Goal: Task Accomplishment & Management: Use online tool/utility

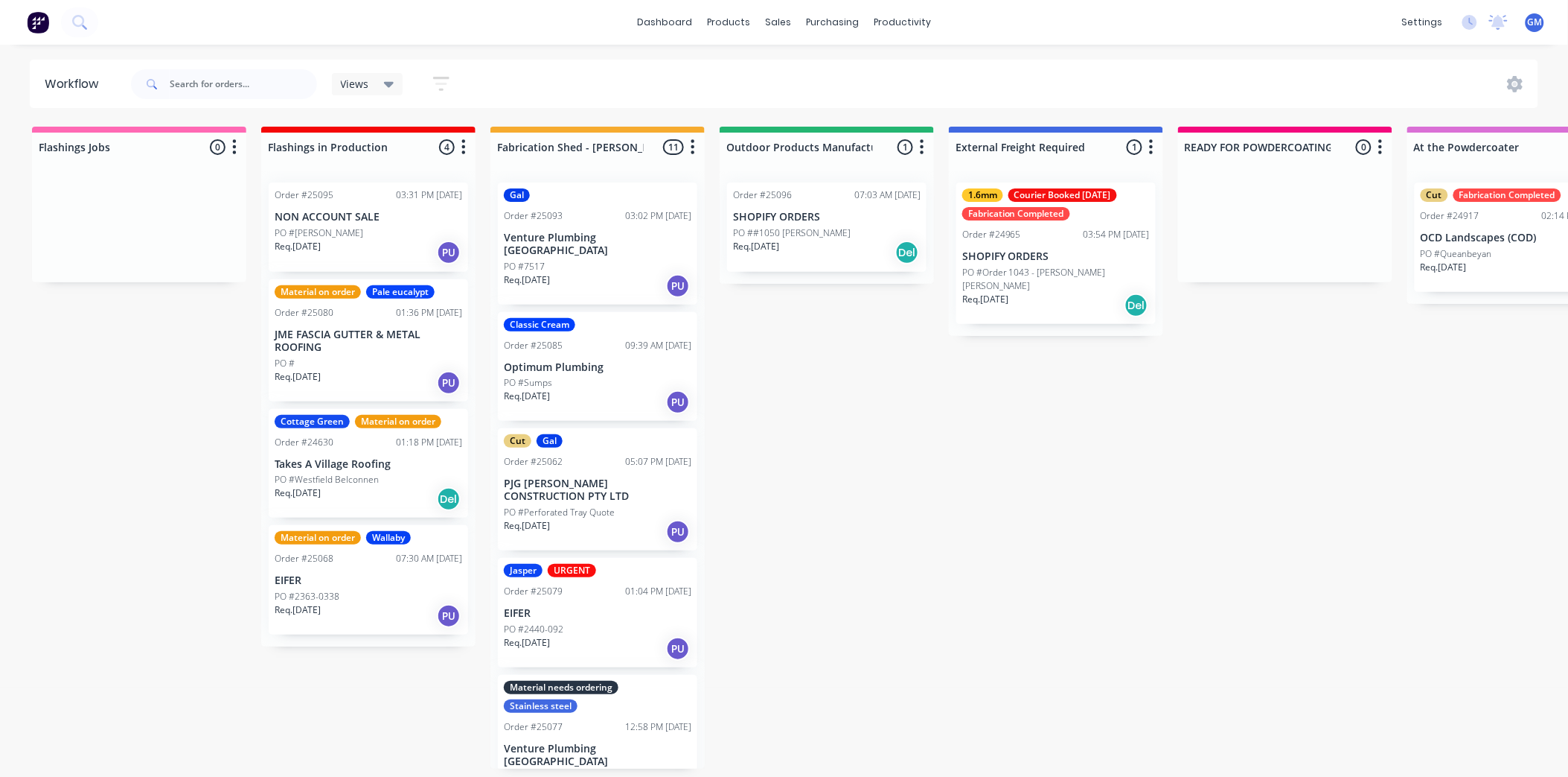
scroll to position [589, 0]
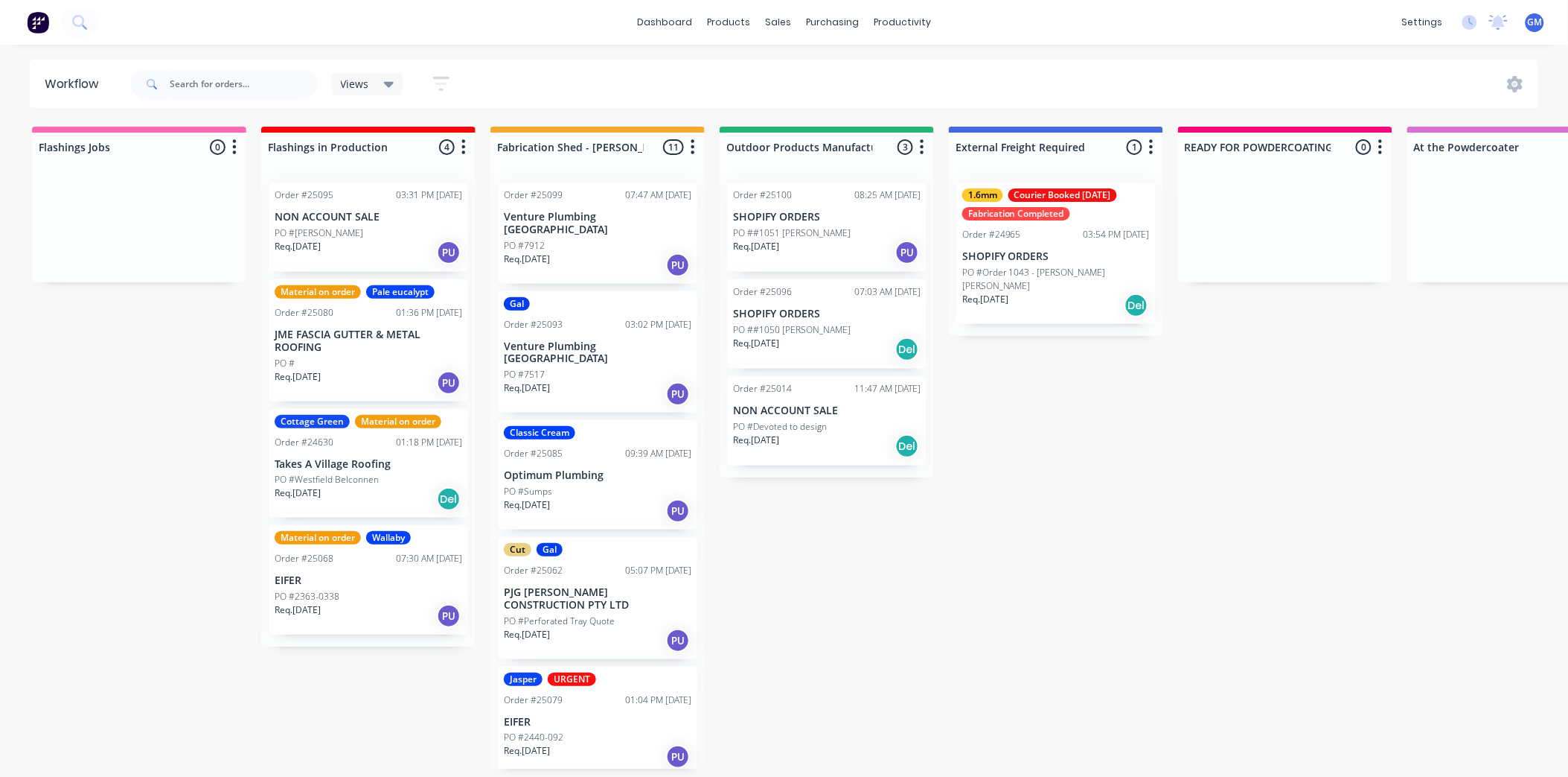
click at [821, 423] on p "PO #Devoted to design" at bounding box center [779, 427] width 94 height 14
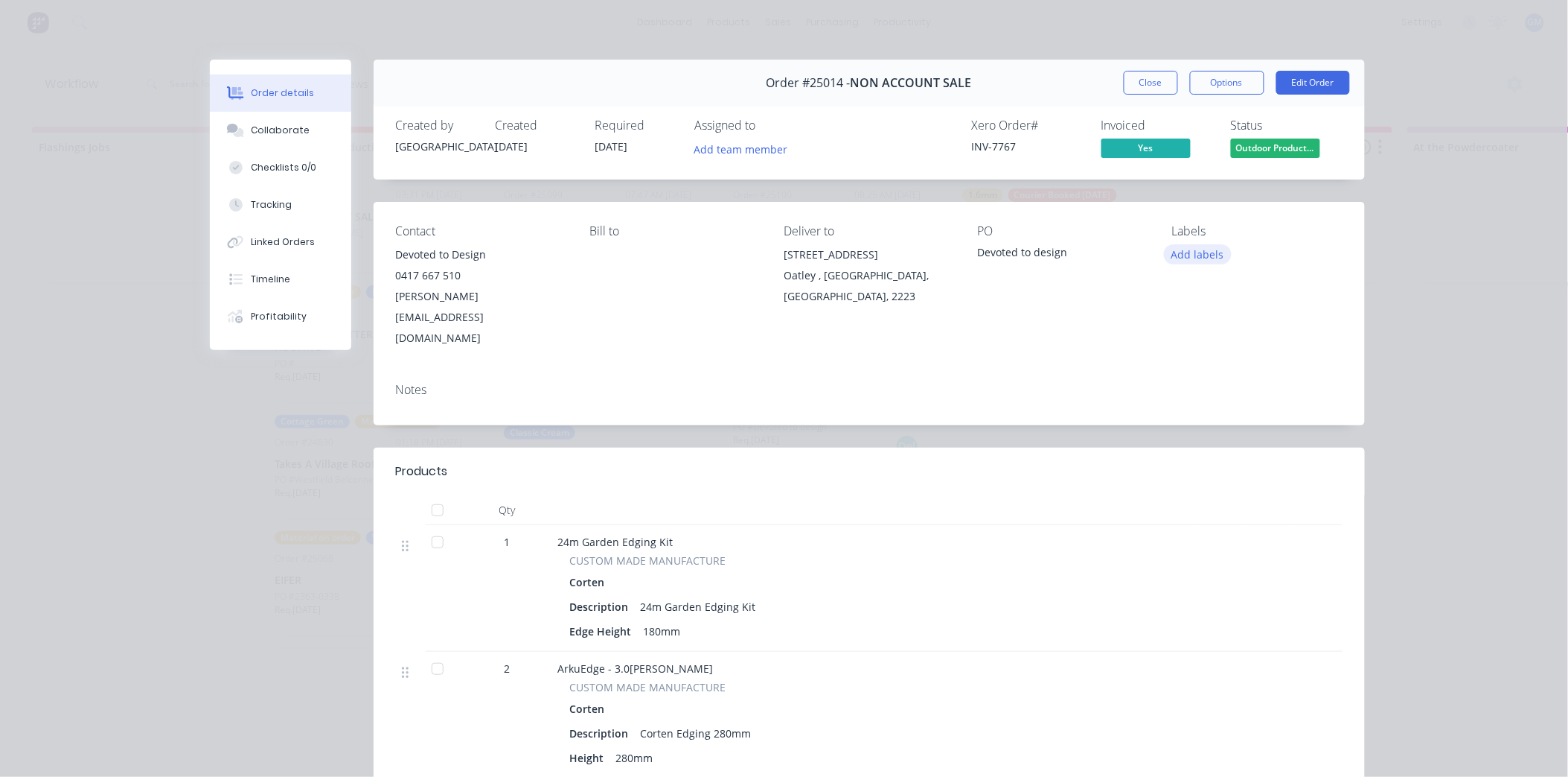
click at [1210, 253] on button "Add labels" at bounding box center [1198, 254] width 69 height 20
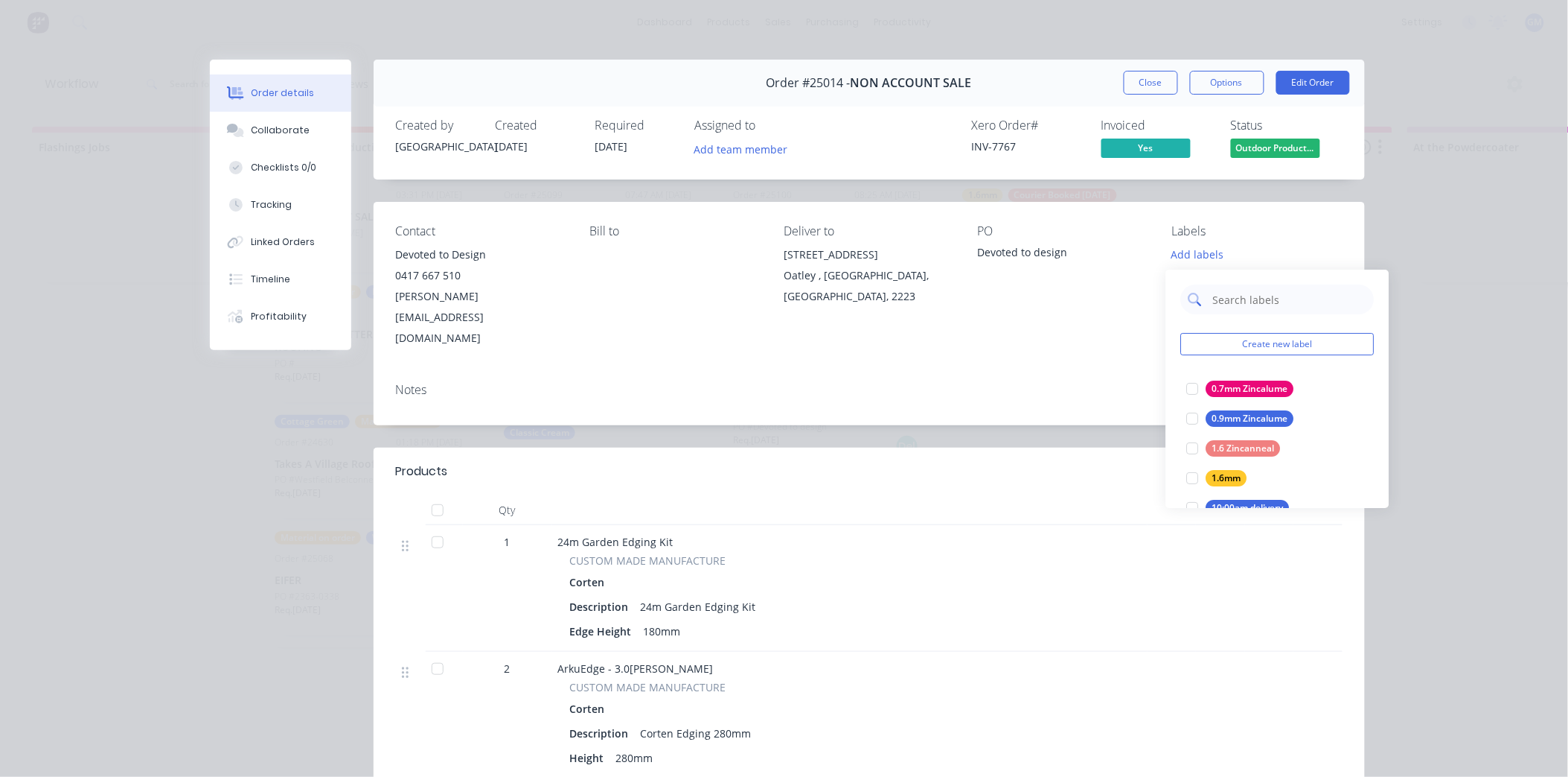
click at [1244, 302] on input "text" at bounding box center [1289, 299] width 156 height 30
click at [1222, 304] on input "text" at bounding box center [1289, 299] width 156 height 30
type input "3"
click at [1199, 380] on div at bounding box center [1193, 388] width 30 height 30
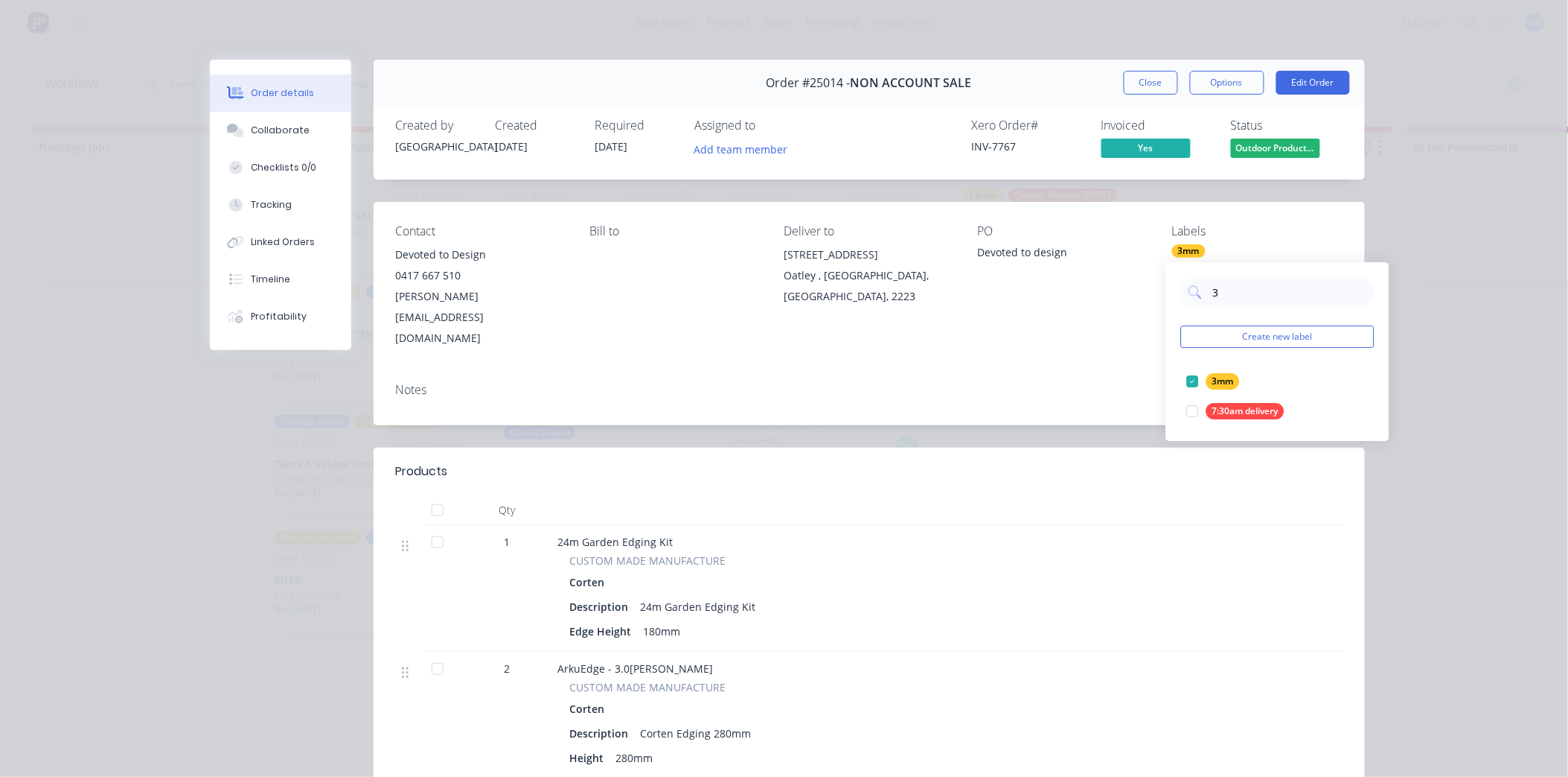
click at [1051, 371] on div "Notes" at bounding box center [869, 398] width 992 height 54
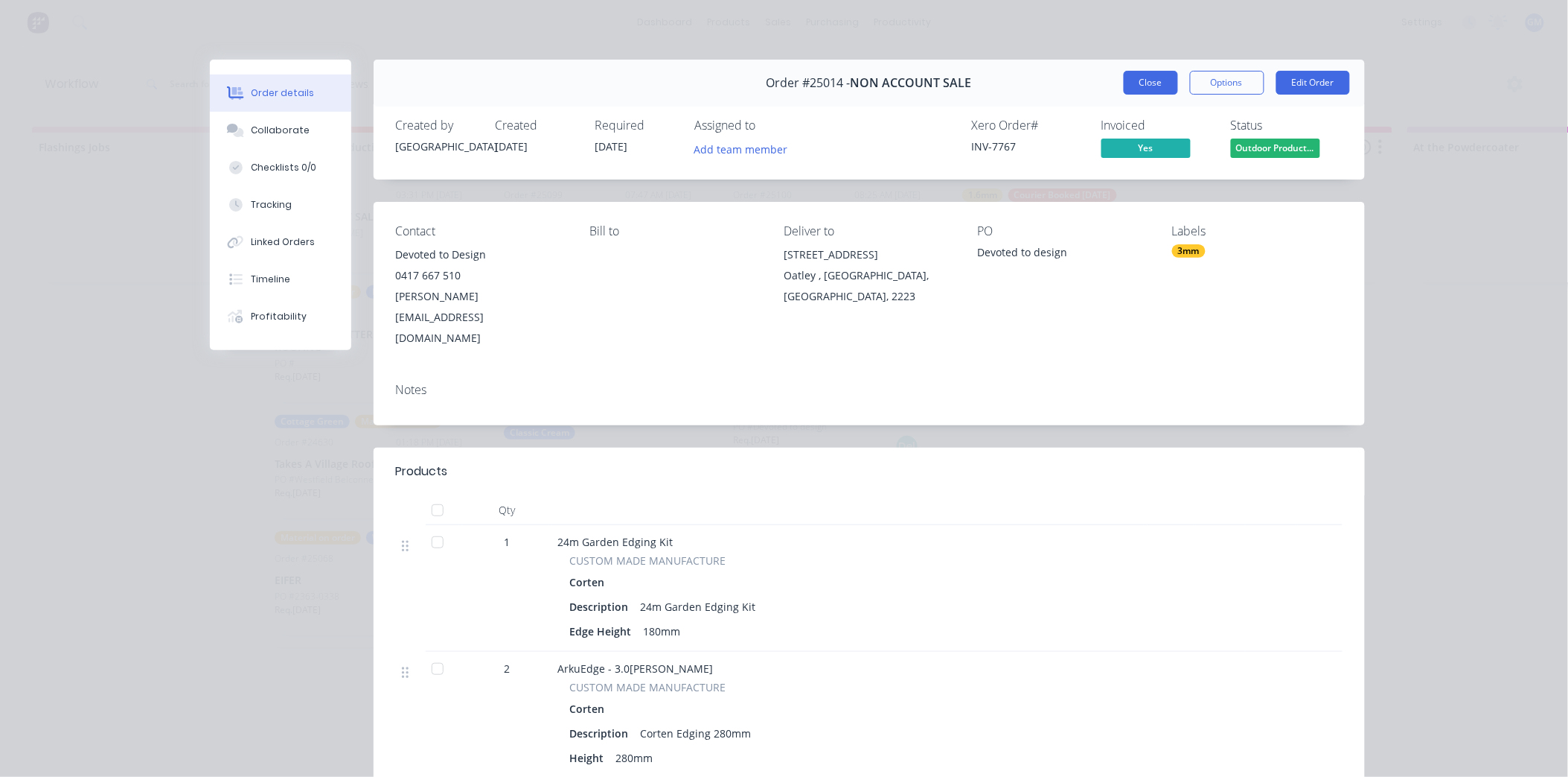
click at [1152, 83] on button "Close" at bounding box center [1151, 83] width 54 height 24
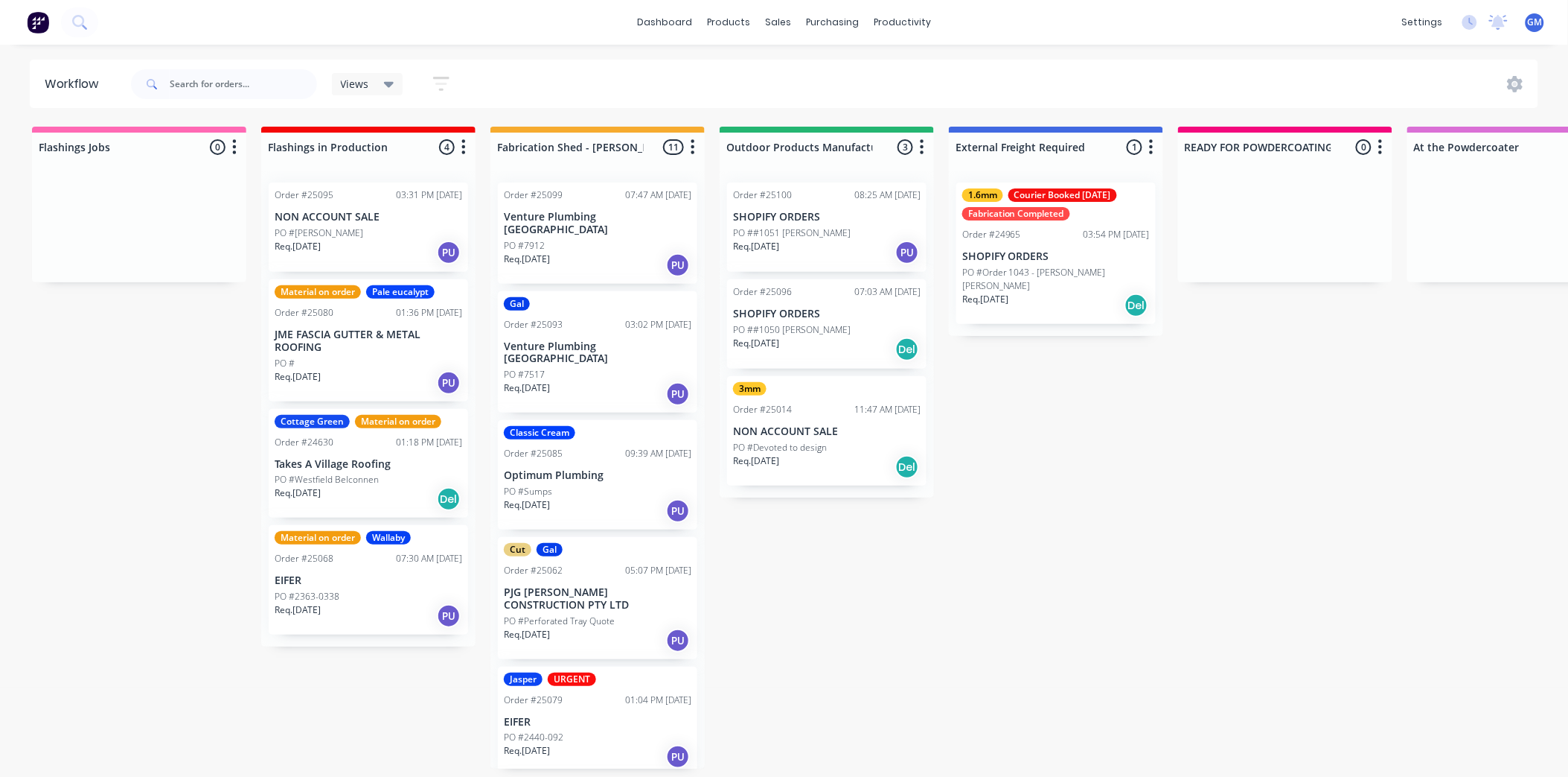
click at [832, 333] on p "PO ##1050 [PERSON_NAME]" at bounding box center [791, 330] width 118 height 14
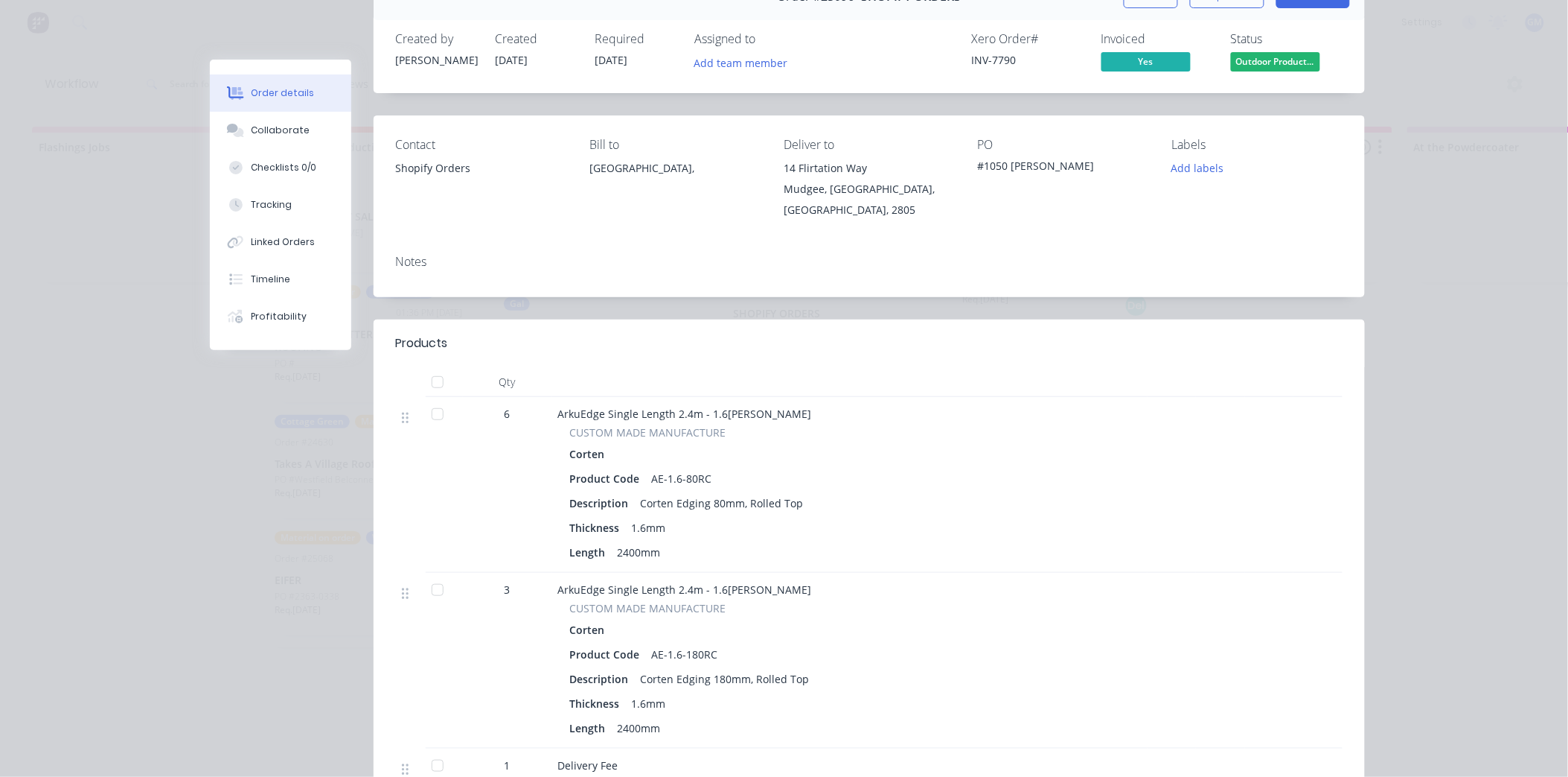
scroll to position [83, 0]
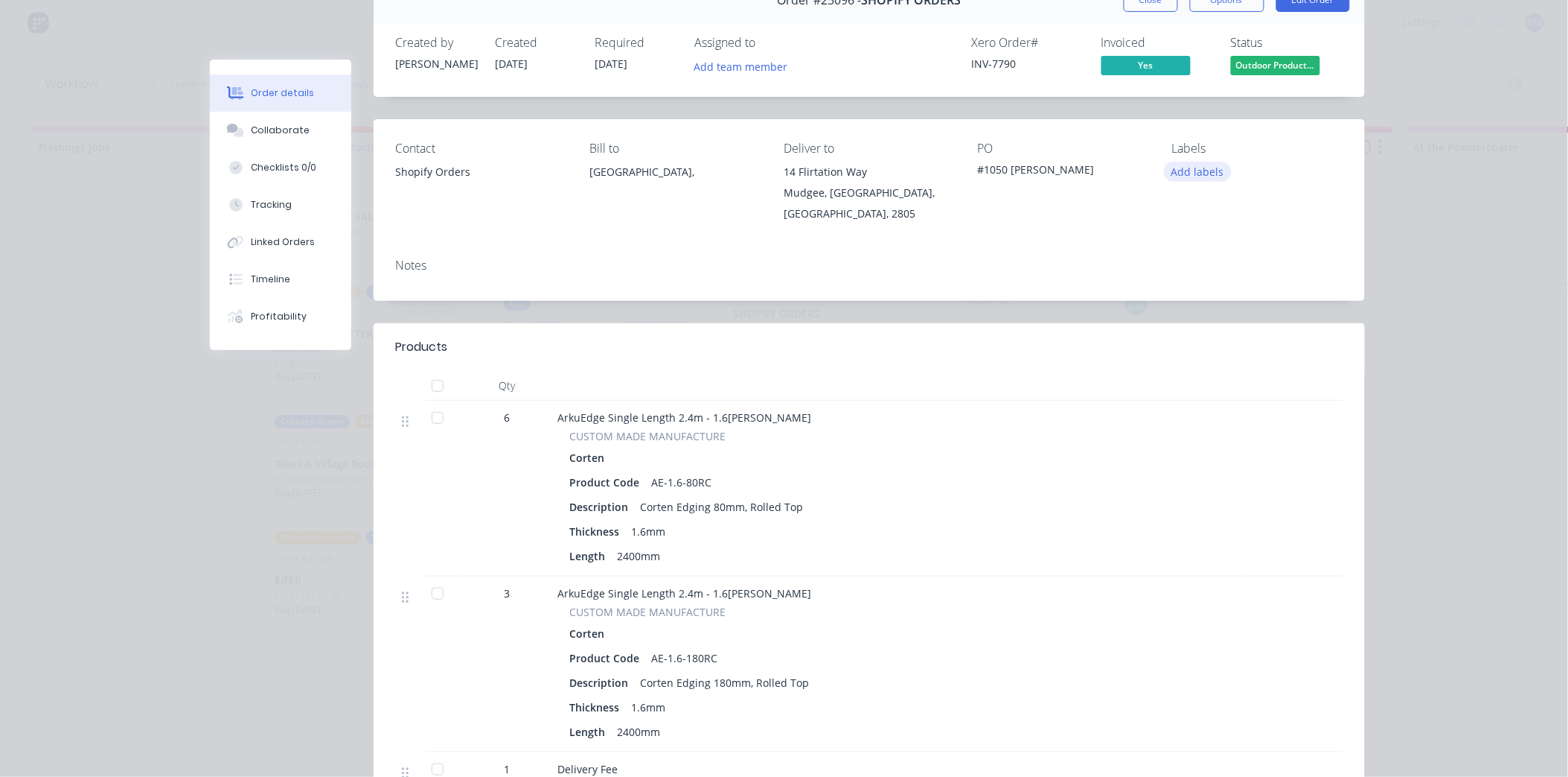
click at [1202, 169] on button "Add labels" at bounding box center [1198, 171] width 69 height 20
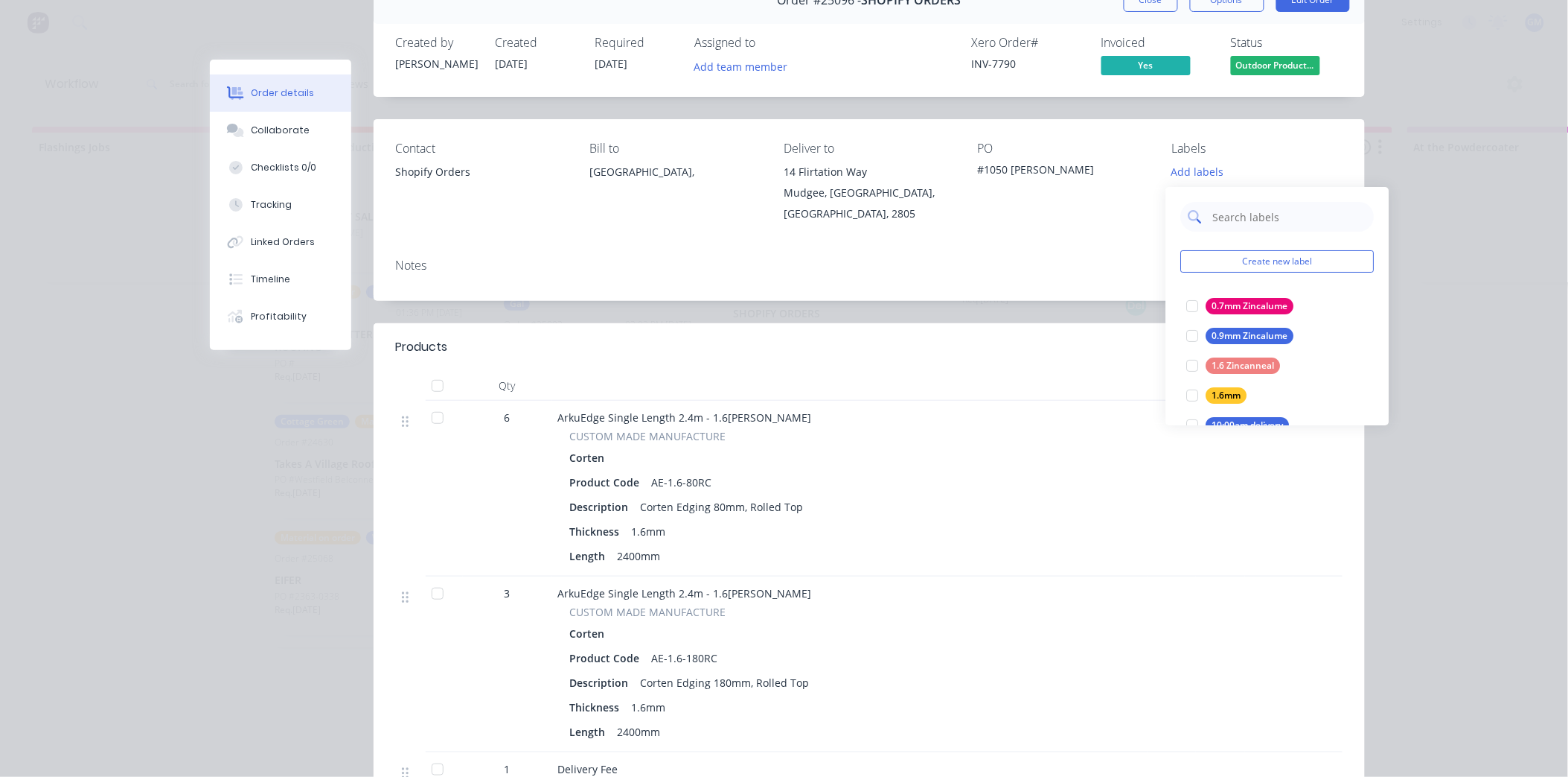
click at [1223, 212] on input "text" at bounding box center [1289, 217] width 156 height 30
drag, startPoint x: 1192, startPoint y: 396, endPoint x: 1025, endPoint y: 272, distance: 208.0
click at [1192, 396] on div at bounding box center [1193, 395] width 30 height 30
click at [1022, 257] on div "Notes" at bounding box center [869, 273] width 992 height 54
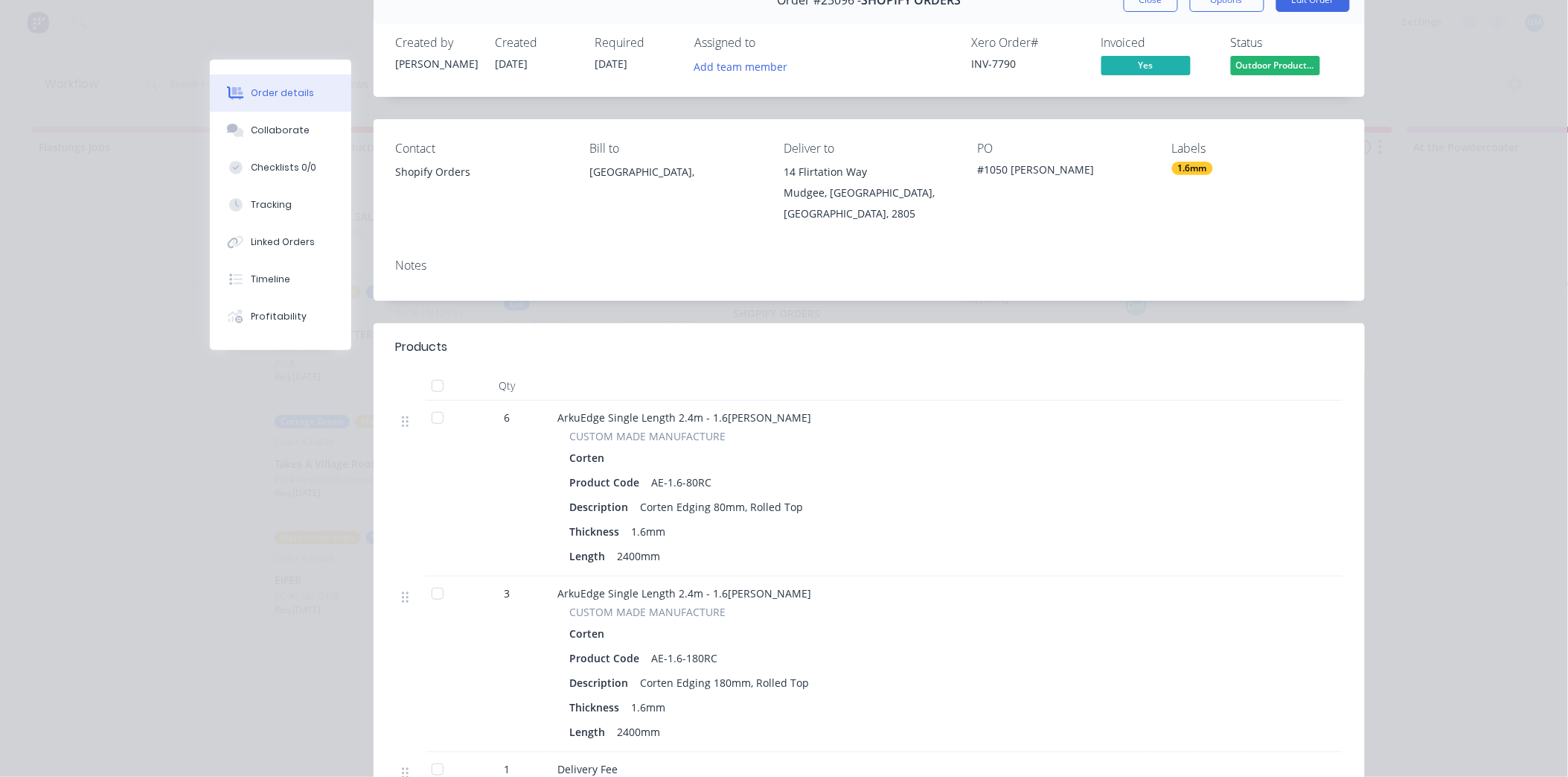
click at [1153, 9] on button "Close" at bounding box center [1151, 0] width 54 height 24
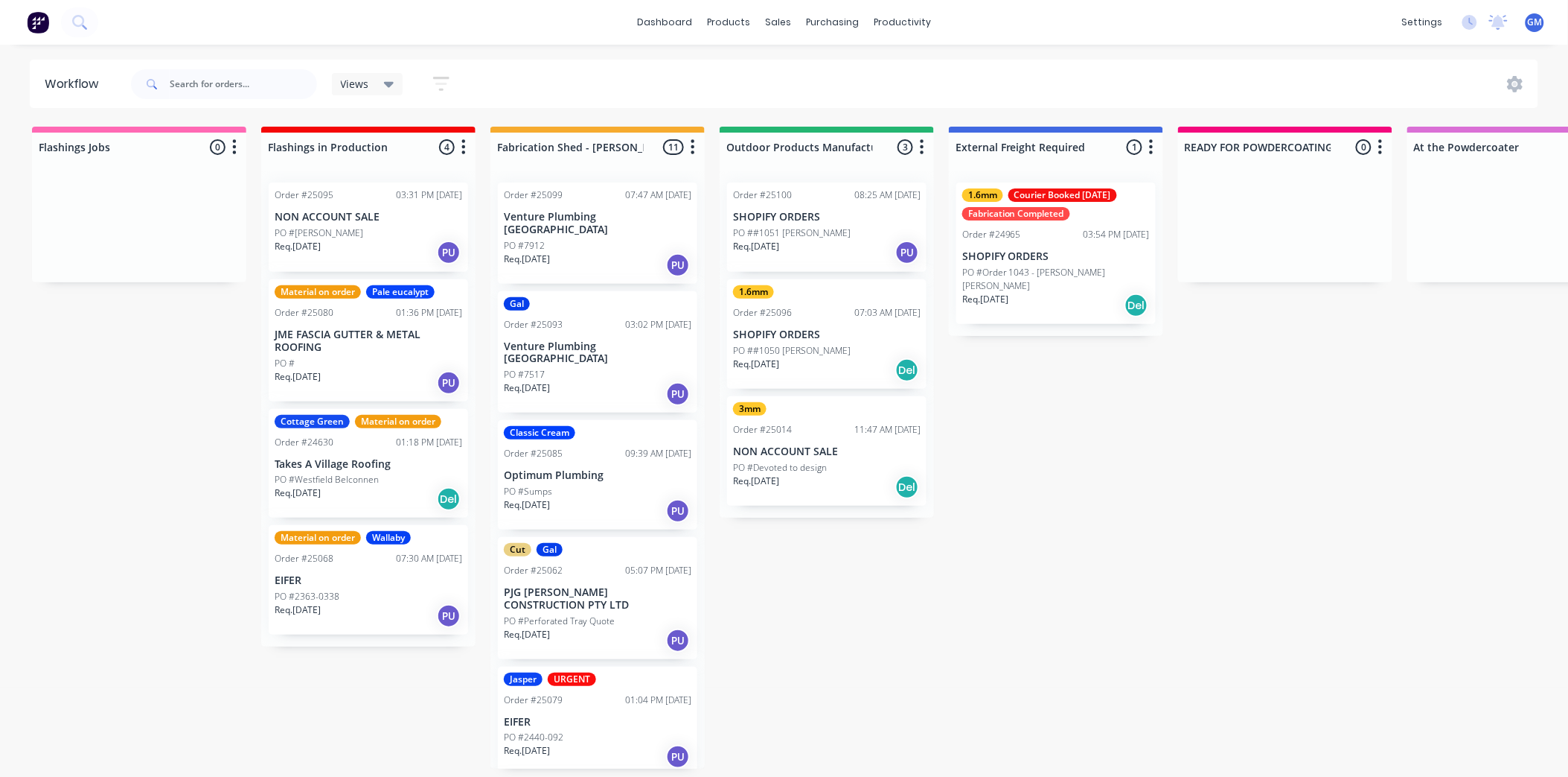
click at [815, 254] on div "Req. 01/10/25 PU" at bounding box center [827, 252] width 188 height 25
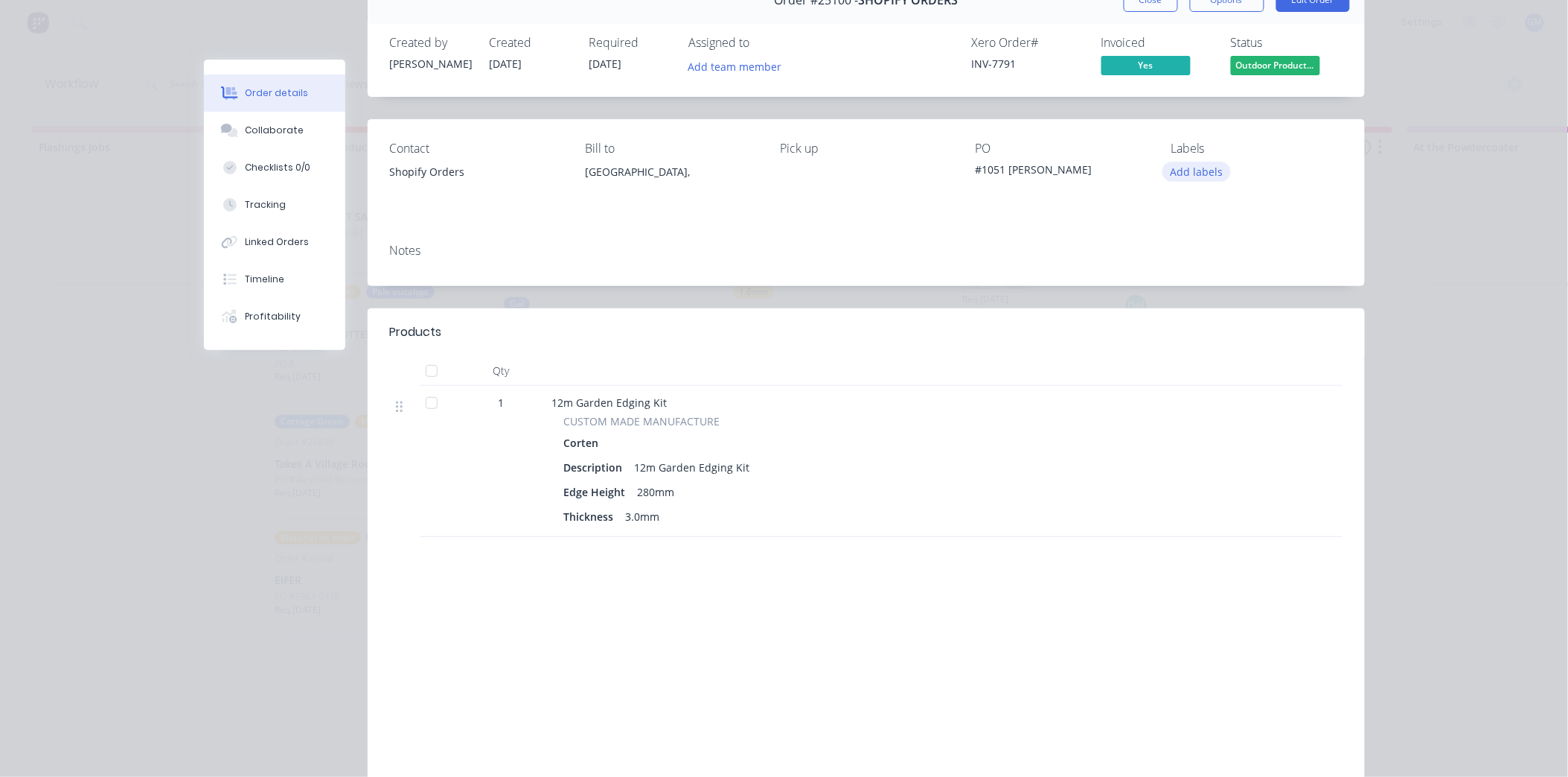
click at [1194, 171] on button "Add labels" at bounding box center [1197, 171] width 69 height 20
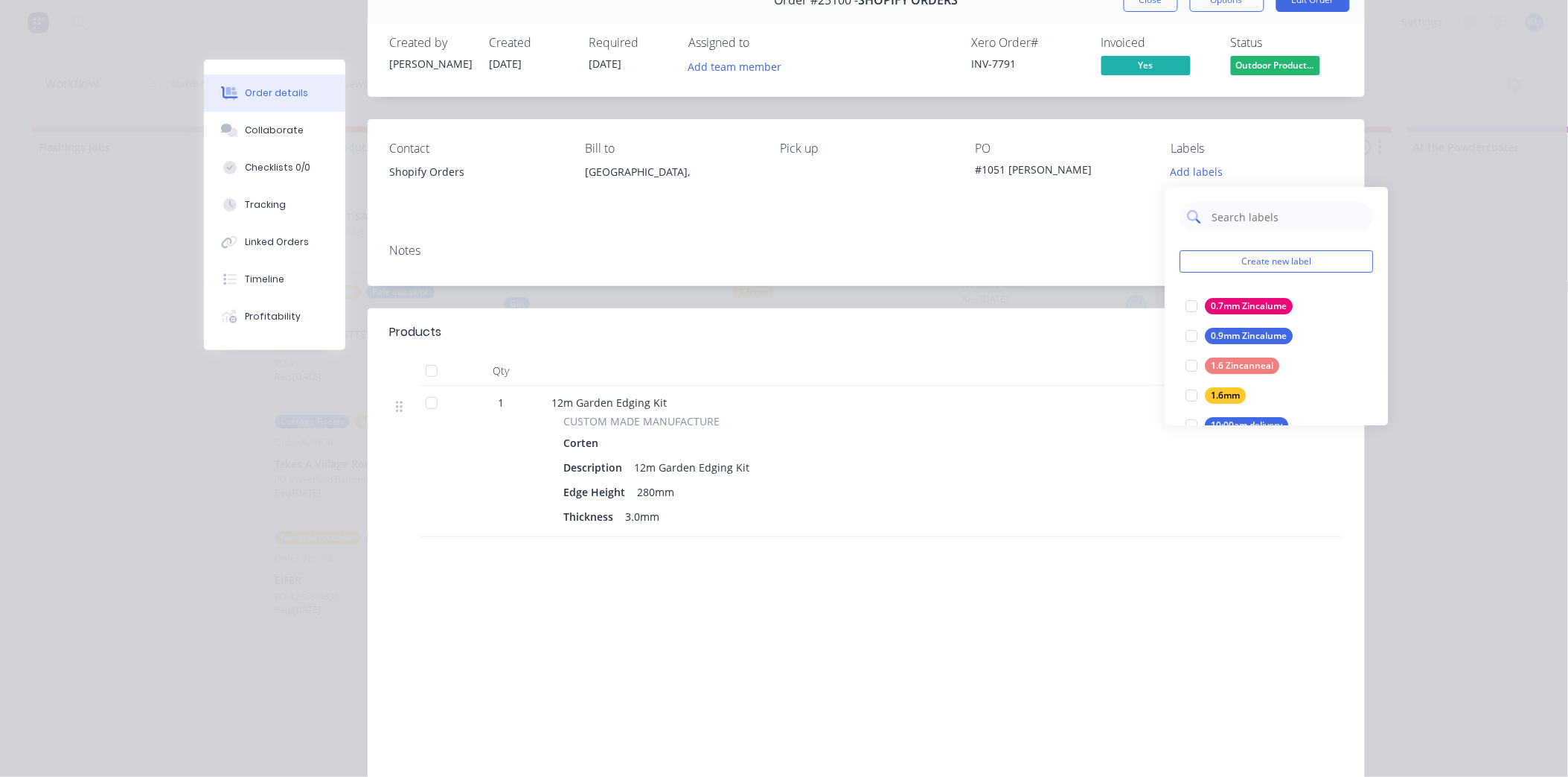
click at [1251, 216] on input "text" at bounding box center [1288, 217] width 156 height 30
type input "3"
click at [1192, 304] on div at bounding box center [1192, 305] width 30 height 30
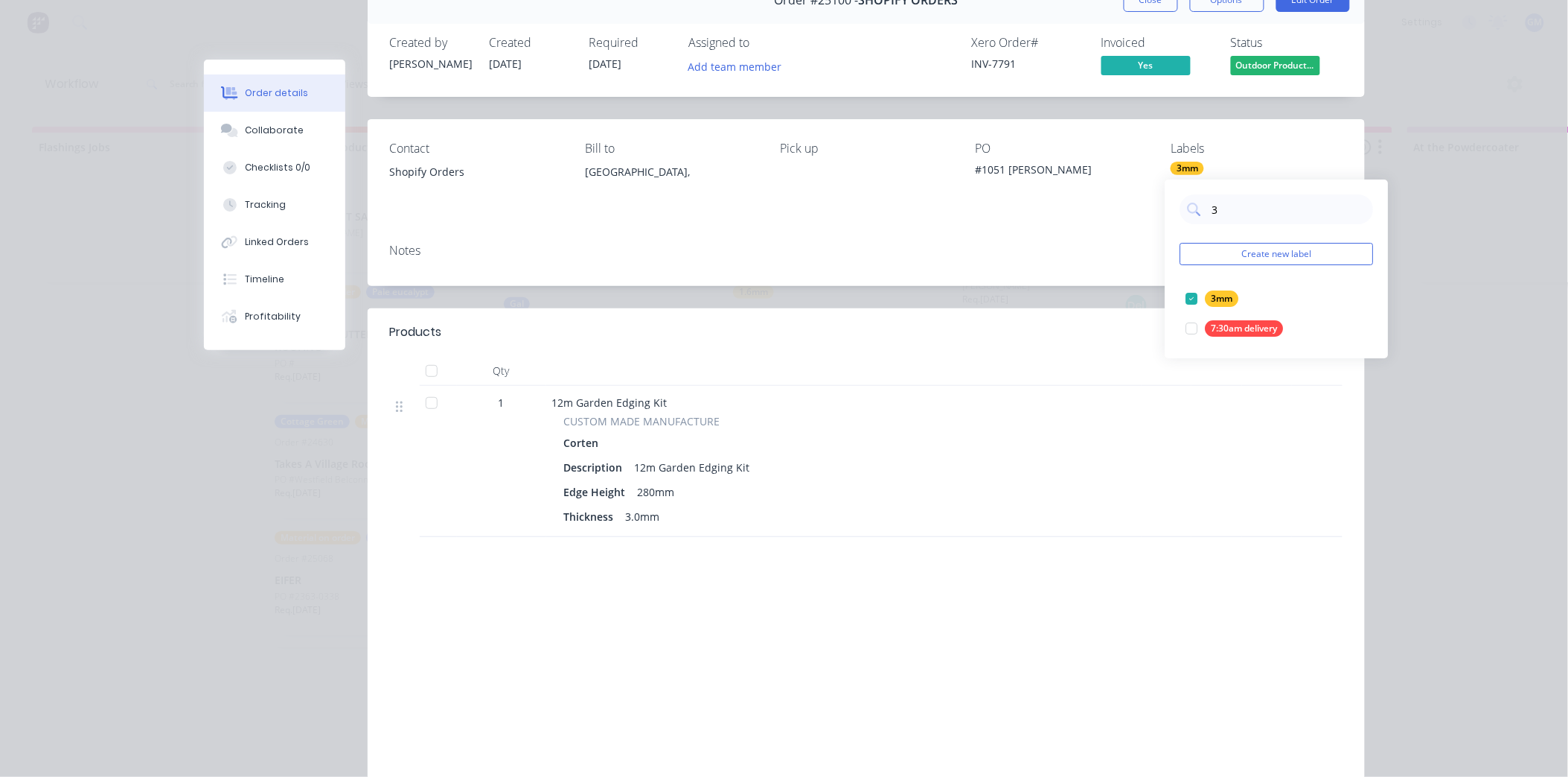
click at [1067, 268] on div "Notes" at bounding box center [866, 258] width 998 height 54
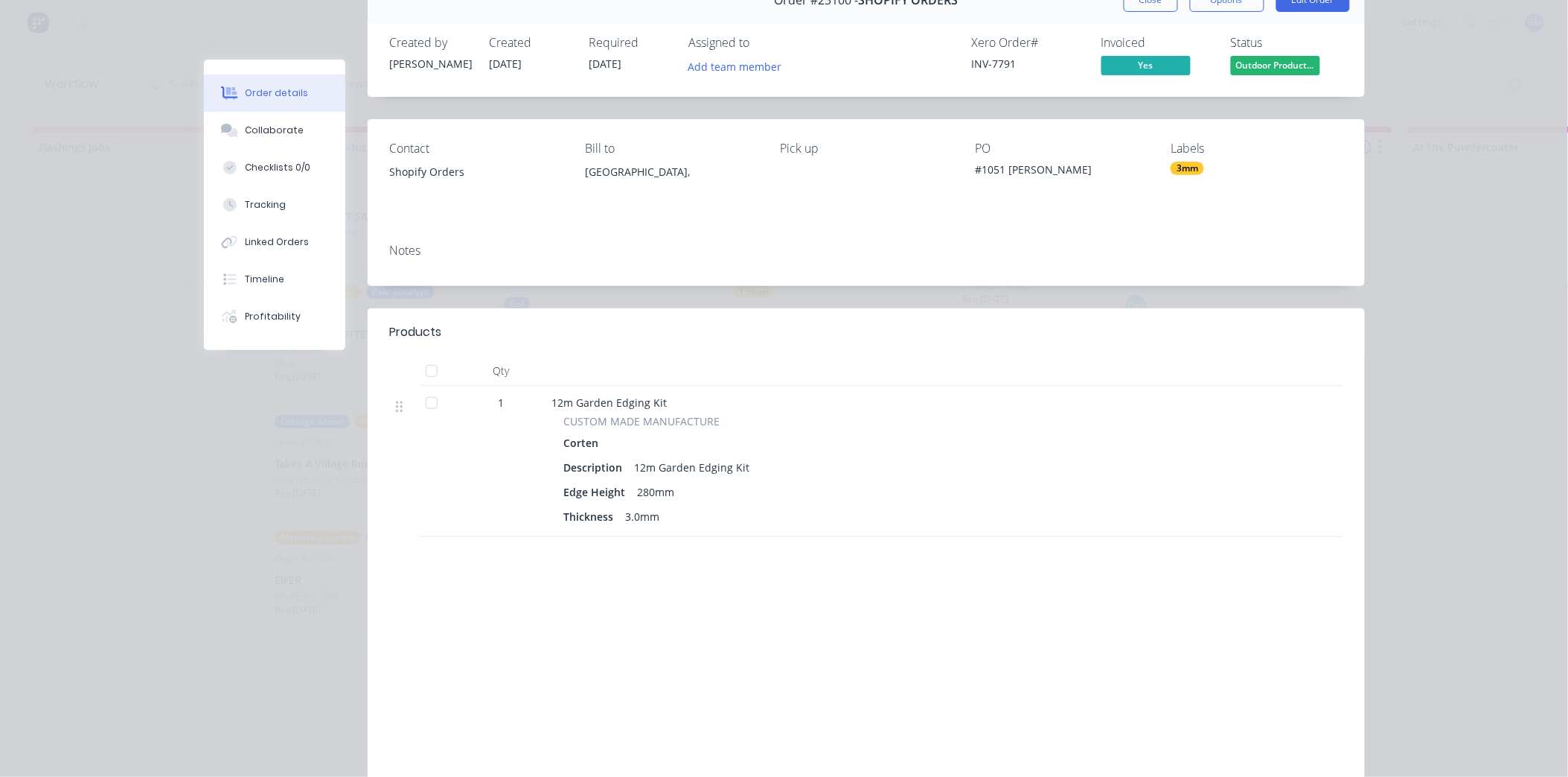
scroll to position [0, 0]
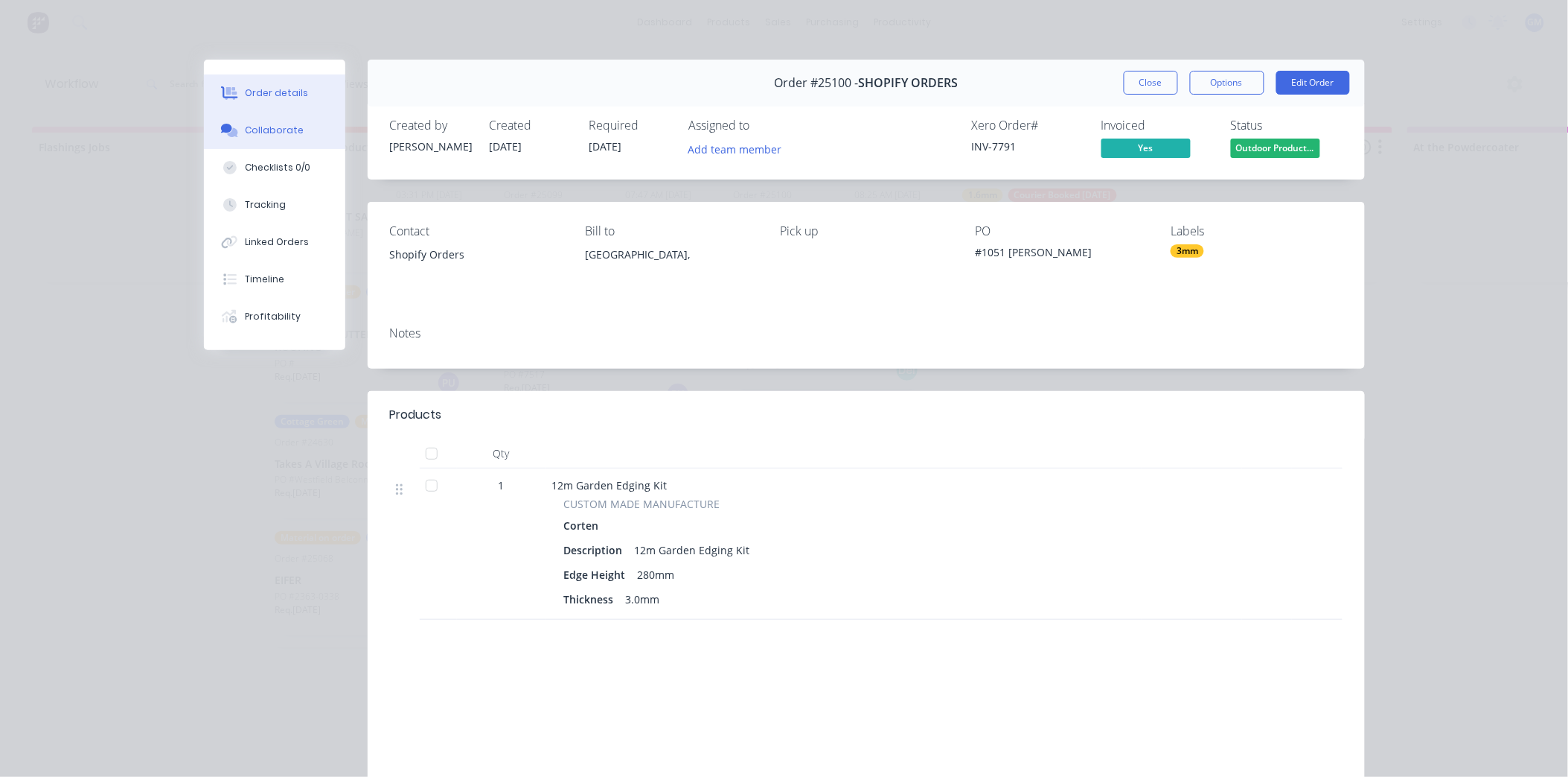
click at [279, 128] on div "Collaborate" at bounding box center [274, 131] width 58 height 14
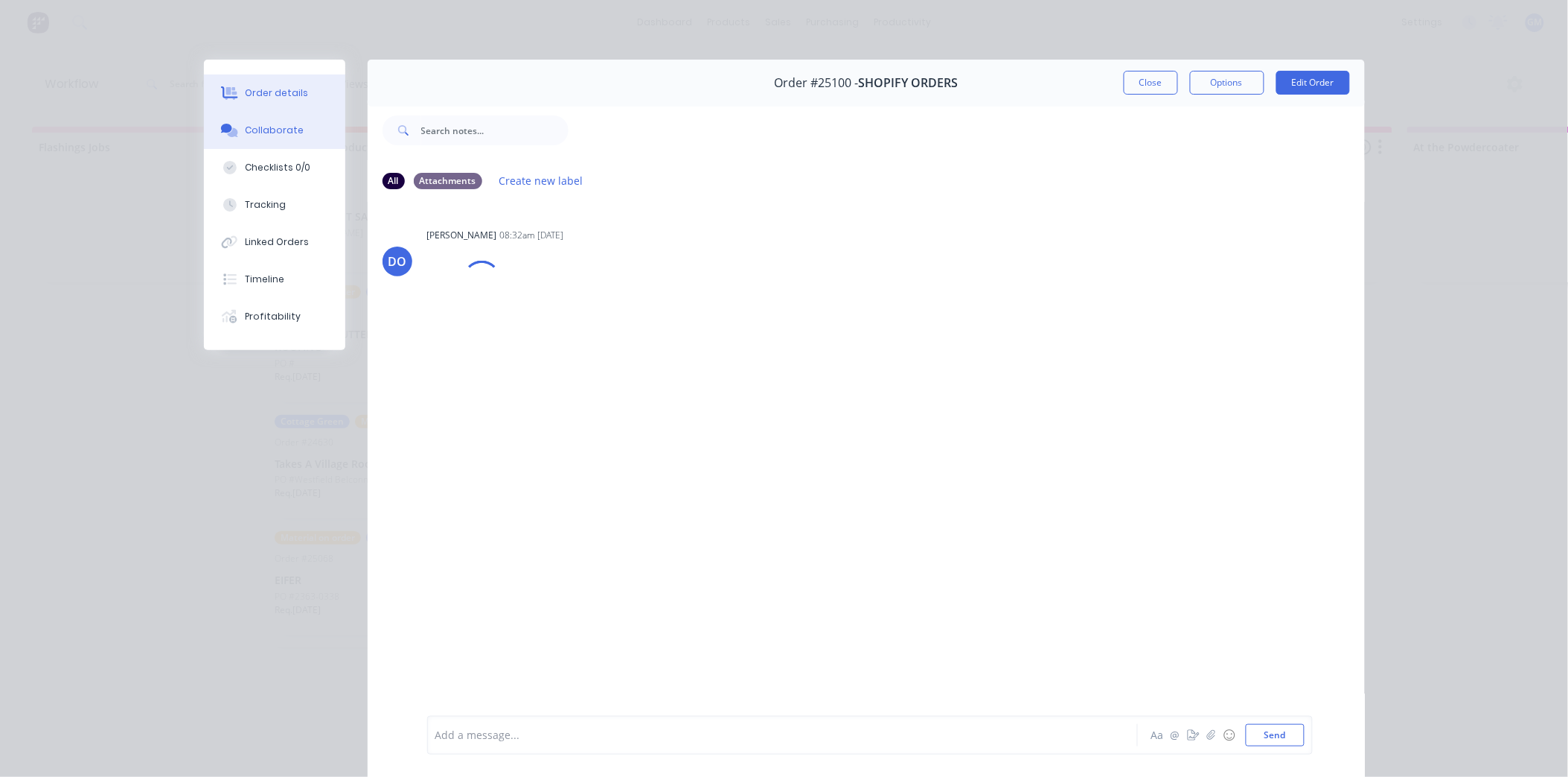
click at [270, 94] on div "Order details" at bounding box center [277, 93] width 64 height 14
